Goal: Obtain resource: Obtain resource

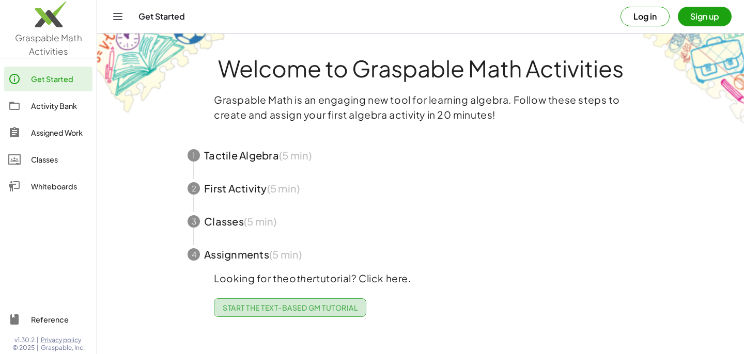
click at [261, 310] on span "Start the Text-based GM Tutorial" at bounding box center [290, 307] width 135 height 9
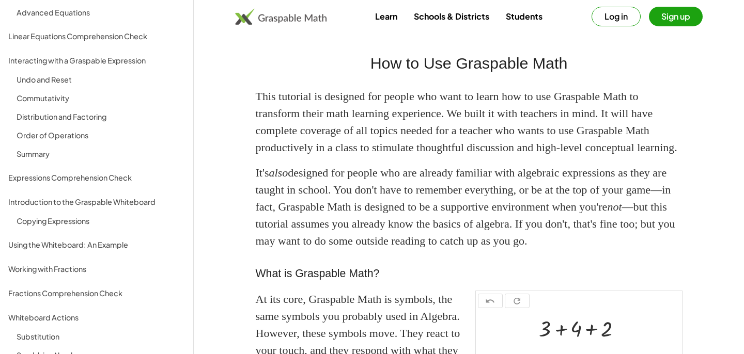
scroll to position [203, 0]
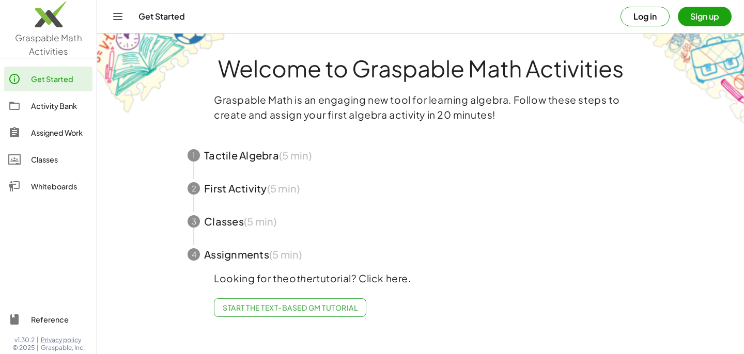
click at [200, 183] on span "button" at bounding box center [420, 188] width 491 height 33
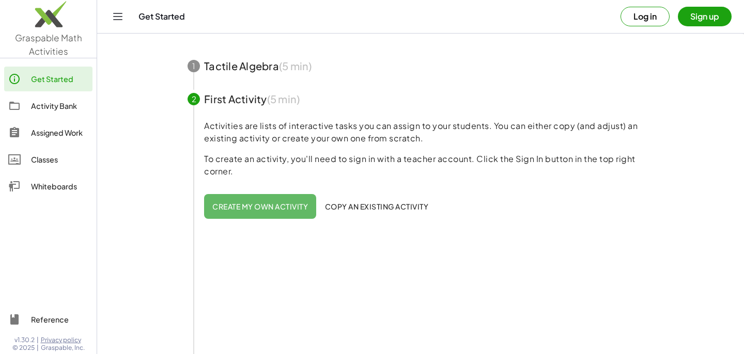
scroll to position [90, 0]
click at [256, 209] on span "Create my own activity" at bounding box center [260, 205] width 96 height 9
click at [337, 207] on span "Copy an existing activity" at bounding box center [376, 205] width 104 height 9
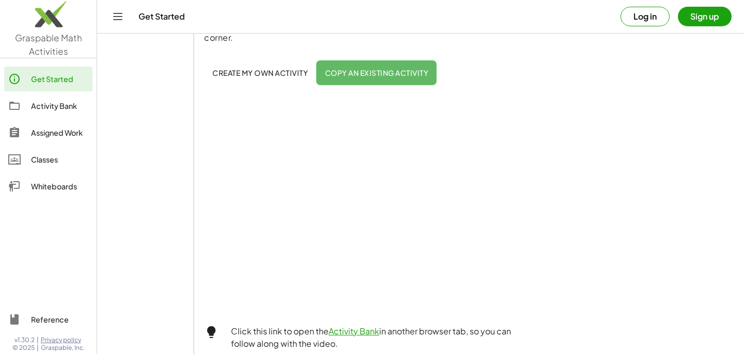
scroll to position [236, 0]
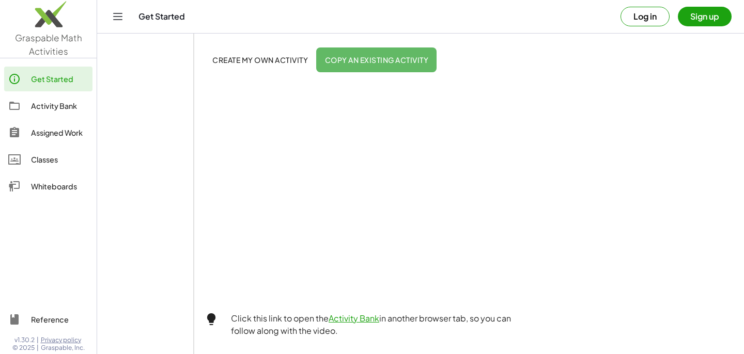
click at [365, 57] on span "Copy an existing activity" at bounding box center [376, 59] width 104 height 9
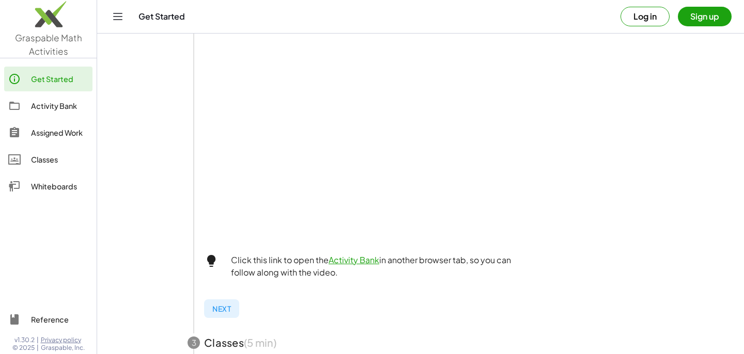
scroll to position [296, 0]
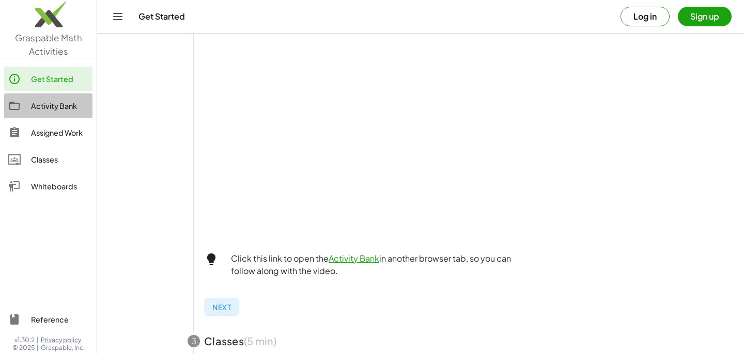
click at [59, 104] on div "Activity Bank" at bounding box center [59, 106] width 57 height 12
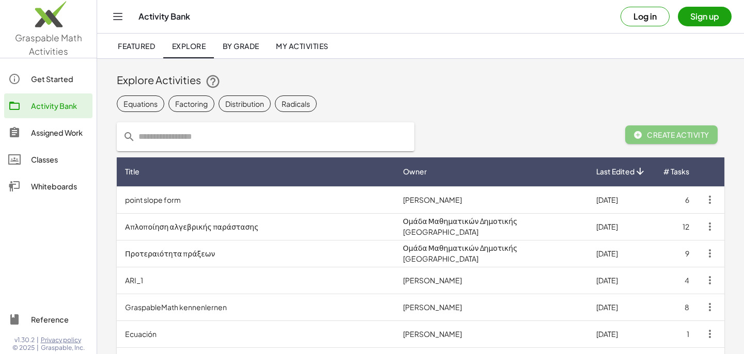
click at [246, 44] on span "By Grade" at bounding box center [240, 45] width 37 height 9
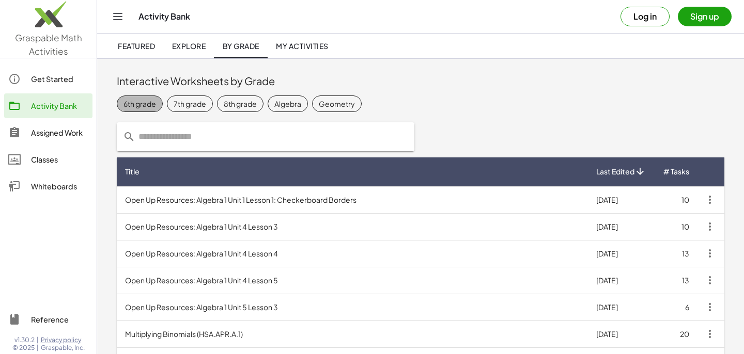
click at [144, 101] on div "6th grade" at bounding box center [139, 104] width 33 height 11
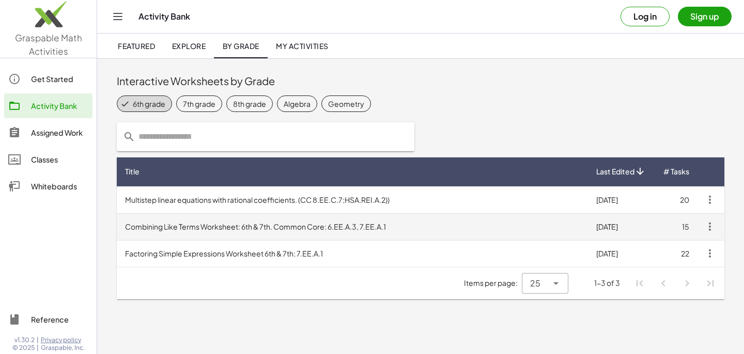
click at [140, 223] on td "Combining Like Terms Worksheet: 6th & 7th. Common Core: 6.EE.A.3, 7.EE.A.1" at bounding box center [352, 226] width 471 height 27
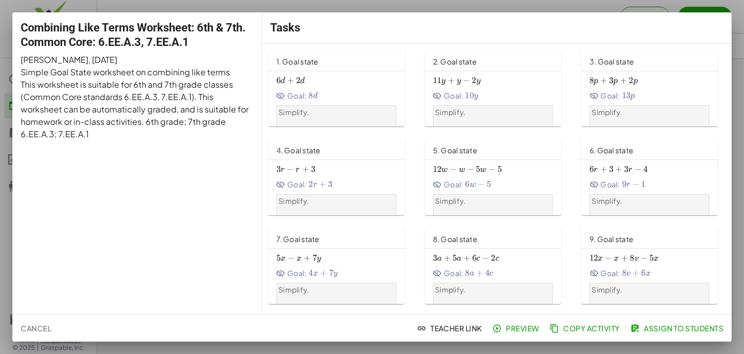
click at [181, 195] on div "Combining Like Terms Worksheet: 6th & 7th. Common Core: 6.EE.A.3, 7.EE.A.1 [PER…" at bounding box center [136, 163] width 249 height 302
click at [585, 327] on span "Copy Activity" at bounding box center [586, 328] width 68 height 9
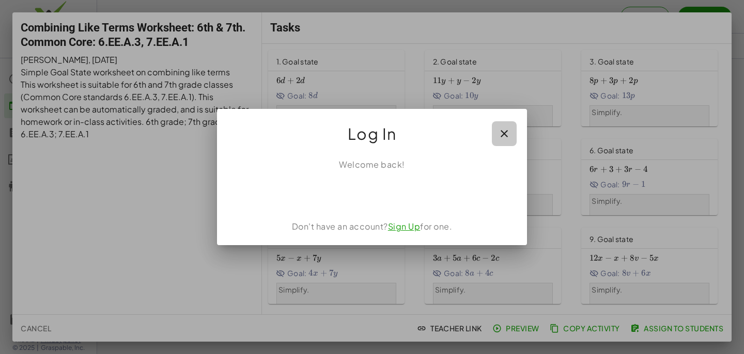
click at [504, 143] on button "button" at bounding box center [504, 133] width 25 height 25
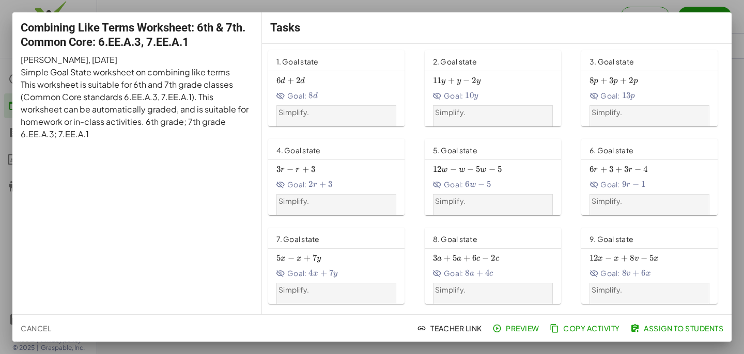
click at [530, 8] on div at bounding box center [372, 177] width 744 height 354
